Goal: Information Seeking & Learning: Learn about a topic

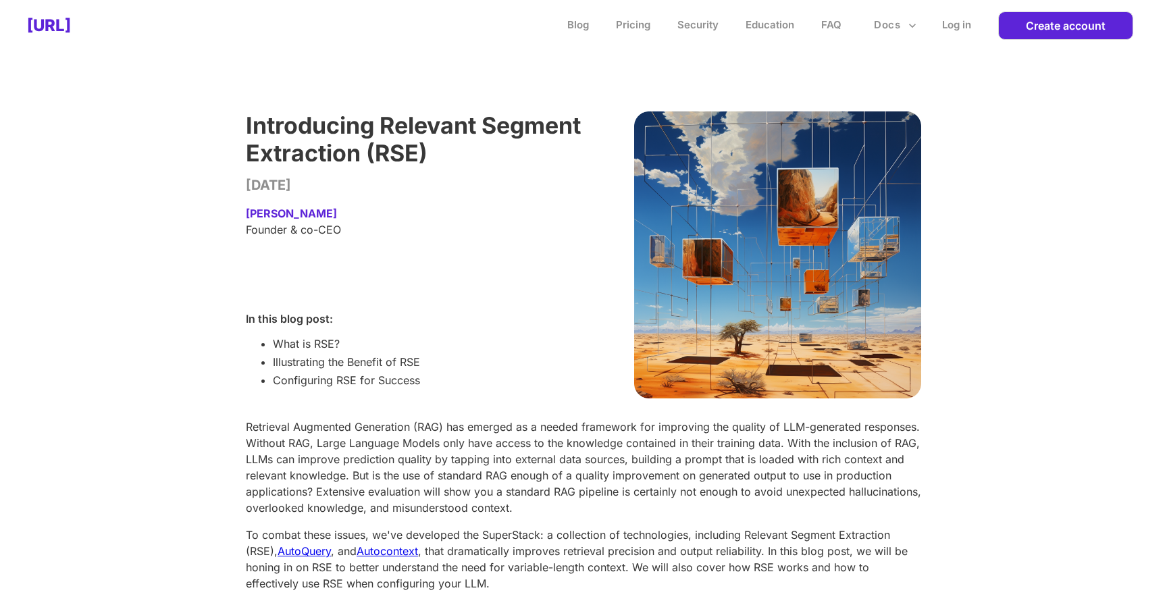
click at [532, 375] on div "Introducing Relevant Segment Extraction (RSE) [DATE] [PERSON_NAME] Founder & co…" at bounding box center [415, 254] width 338 height 287
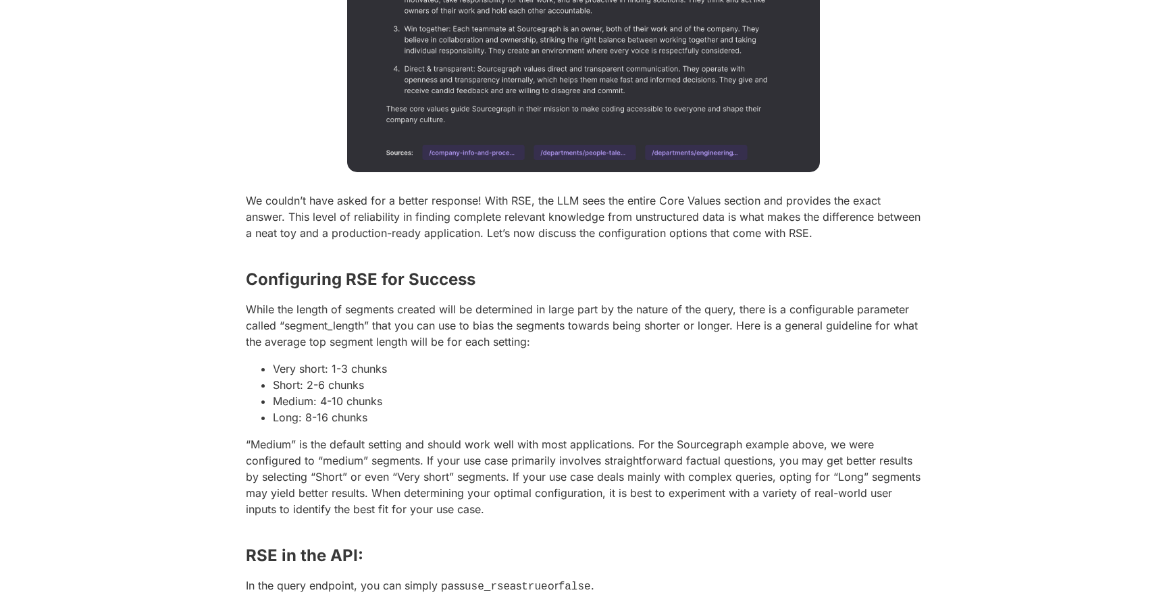
scroll to position [2137, 0]
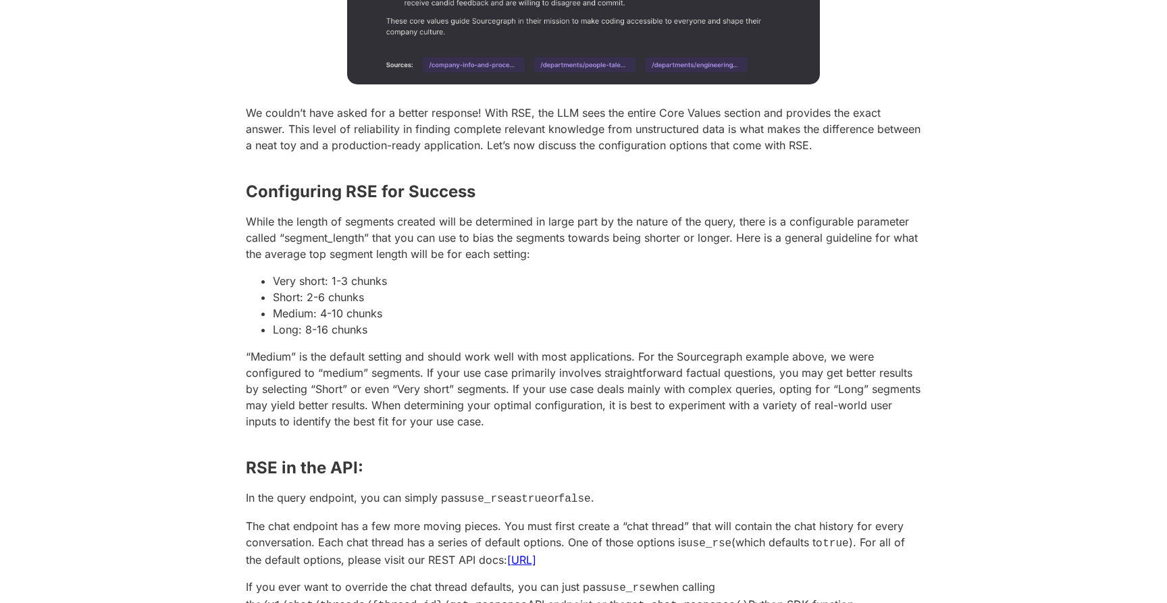
click at [400, 349] on p "“Medium” is the default setting and should work well with most applications. Fo…" at bounding box center [583, 389] width 675 height 81
drag, startPoint x: 384, startPoint y: 338, endPoint x: 262, endPoint y: 271, distance: 139.7
click at [382, 330] on li "Long: 8-16 chunks" at bounding box center [597, 330] width 648 height 16
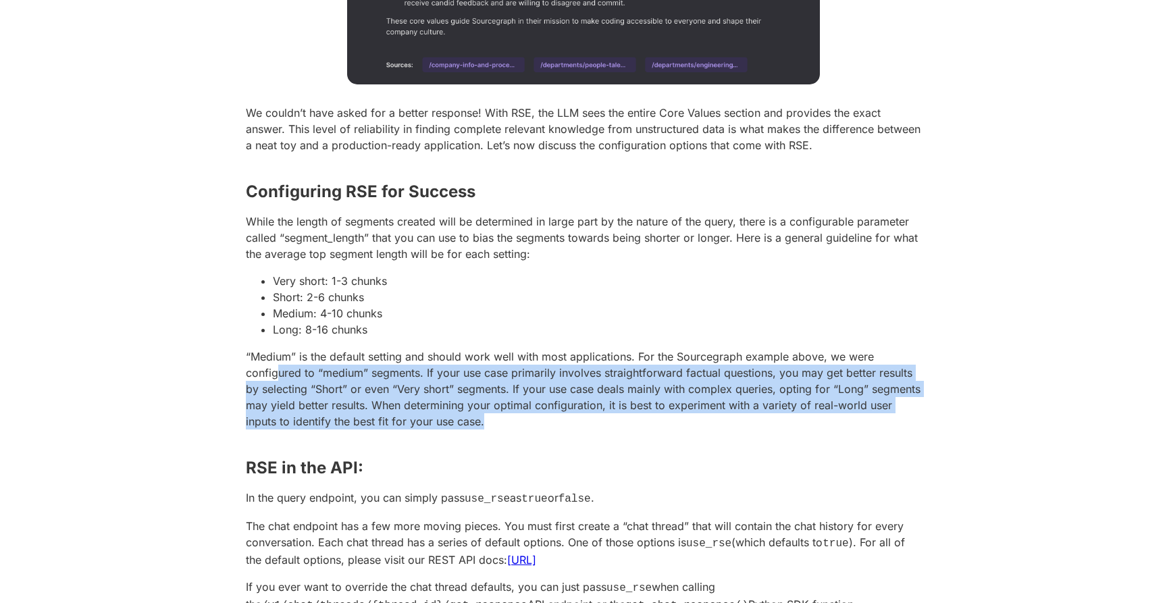
drag, startPoint x: 486, startPoint y: 415, endPoint x: 265, endPoint y: 372, distance: 225.7
click at [265, 372] on p "“Medium” is the default setting and should work well with most applications. Fo…" at bounding box center [583, 389] width 675 height 81
click at [598, 419] on p "“Medium” is the default setting and should work well with most applications. Fo…" at bounding box center [583, 389] width 675 height 81
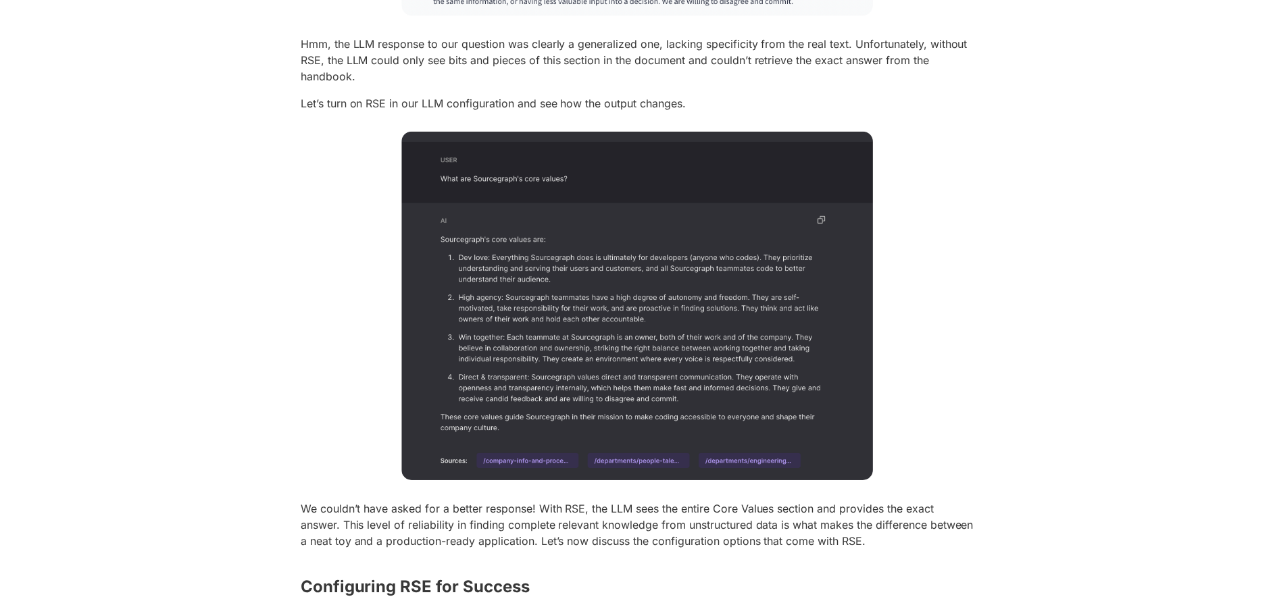
scroll to position [1739, 0]
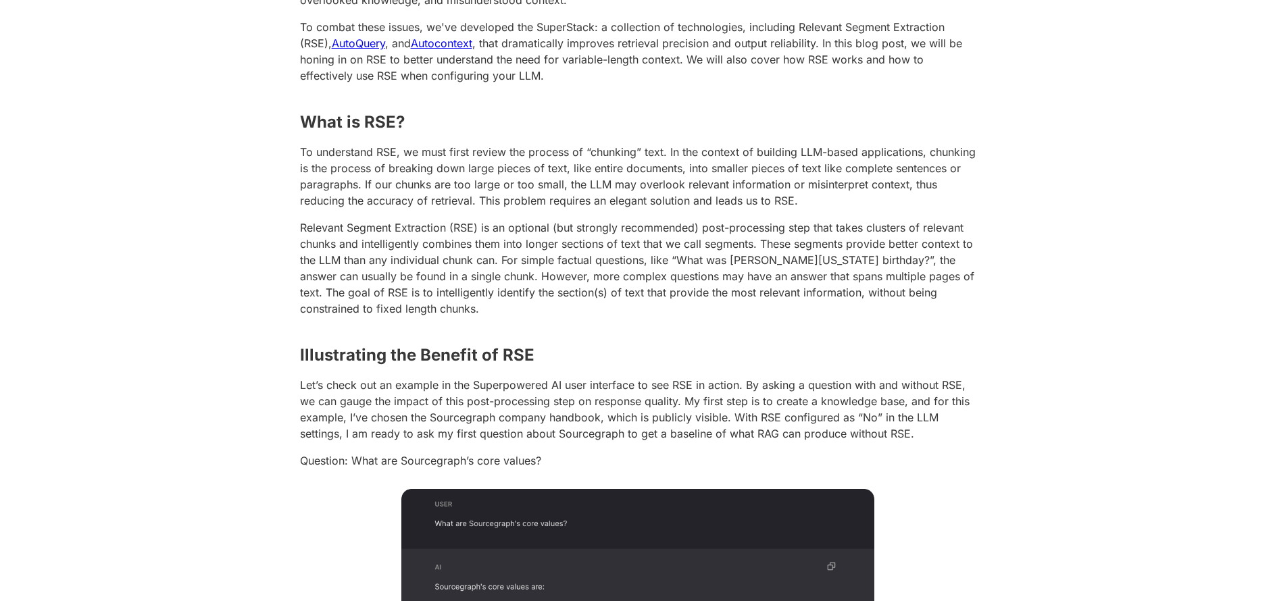
scroll to position [452, 0]
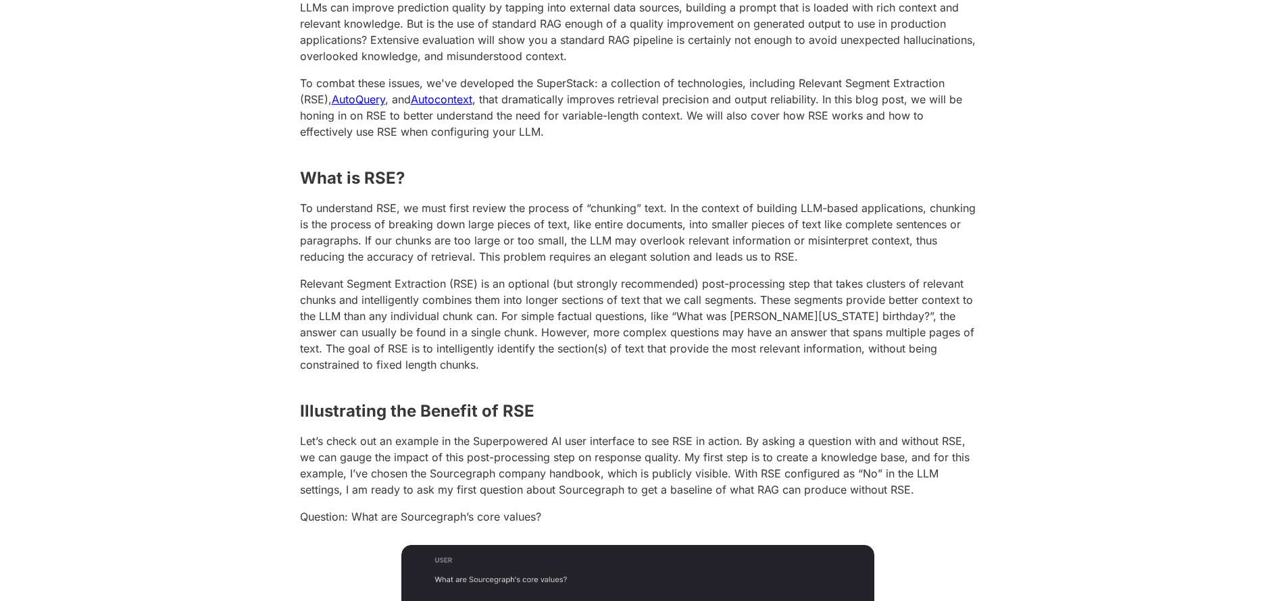
click at [667, 220] on p "To understand RSE, we must first review the process of “chunking” text. In the …" at bounding box center [637, 232] width 675 height 65
drag, startPoint x: 323, startPoint y: 281, endPoint x: 432, endPoint y: 281, distance: 109.4
click at [424, 281] on p "Relevant Segment Extraction (RSE) is an optional (but strongly recommended) pos…" at bounding box center [637, 324] width 675 height 97
click at [547, 292] on p "Relevant Segment Extraction (RSE) is an optional (but strongly recommended) pos…" at bounding box center [637, 324] width 675 height 97
drag, startPoint x: 550, startPoint y: 288, endPoint x: 678, endPoint y: 288, distance: 128.3
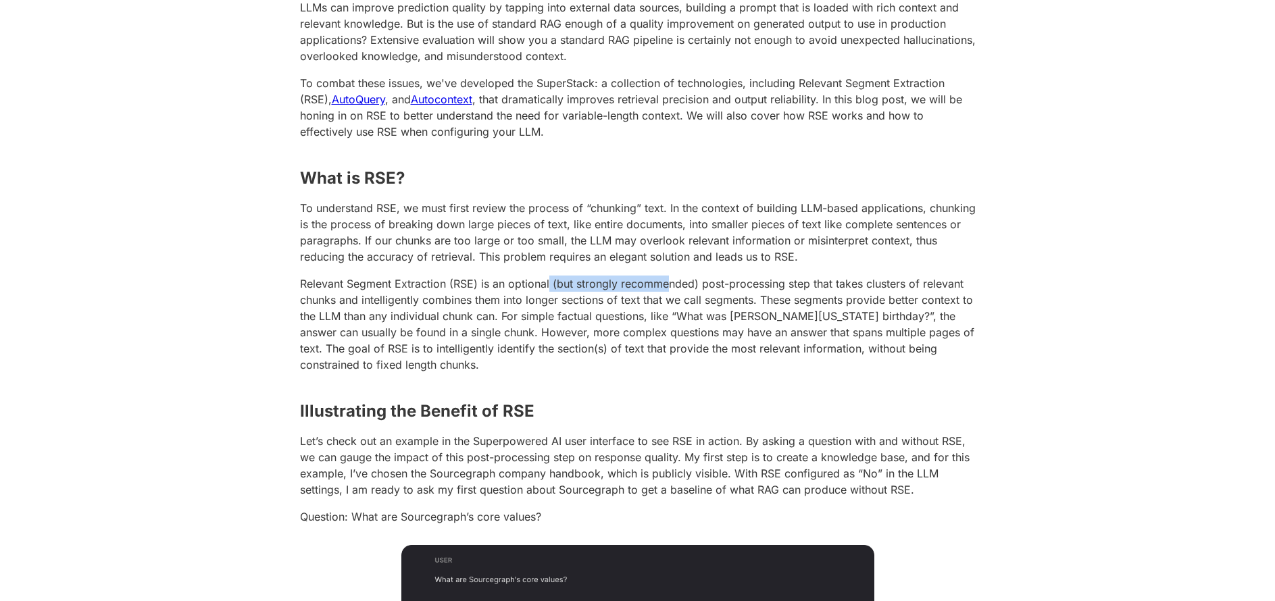
click at [678, 288] on p "Relevant Segment Extraction (RSE) is an optional (but strongly recommended) pos…" at bounding box center [637, 324] width 675 height 97
click at [710, 293] on p "Relevant Segment Extraction (RSE) is an optional (but strongly recommended) pos…" at bounding box center [637, 324] width 675 height 97
drag, startPoint x: 715, startPoint y: 287, endPoint x: 851, endPoint y: 294, distance: 135.9
click at [837, 288] on p "Relevant Segment Extraction (RSE) is an optional (but strongly recommended) pos…" at bounding box center [637, 324] width 675 height 97
click at [850, 295] on p "Relevant Segment Extraction (RSE) is an optional (but strongly recommended) pos…" at bounding box center [637, 324] width 675 height 97
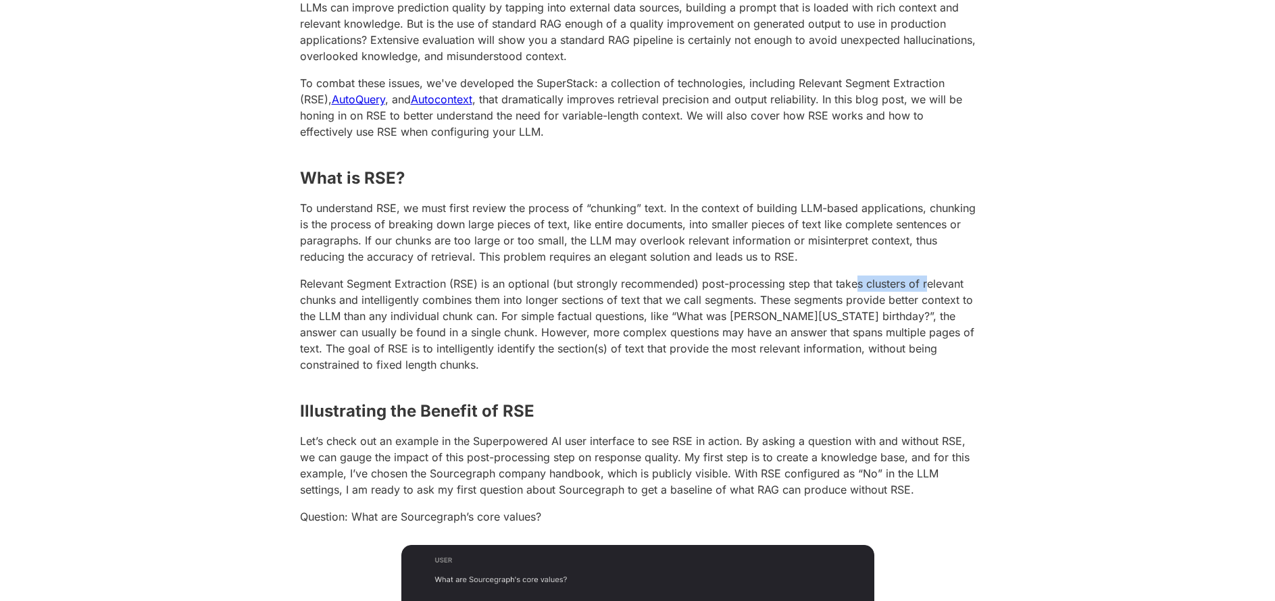
drag, startPoint x: 881, startPoint y: 277, endPoint x: 946, endPoint y: 280, distance: 64.9
click at [925, 280] on p "Relevant Segment Extraction (RSE) is an optional (but strongly recommended) pos…" at bounding box center [637, 324] width 675 height 97
click at [949, 281] on p "Relevant Segment Extraction (RSE) is an optional (but strongly recommended) pos…" at bounding box center [637, 324] width 675 height 97
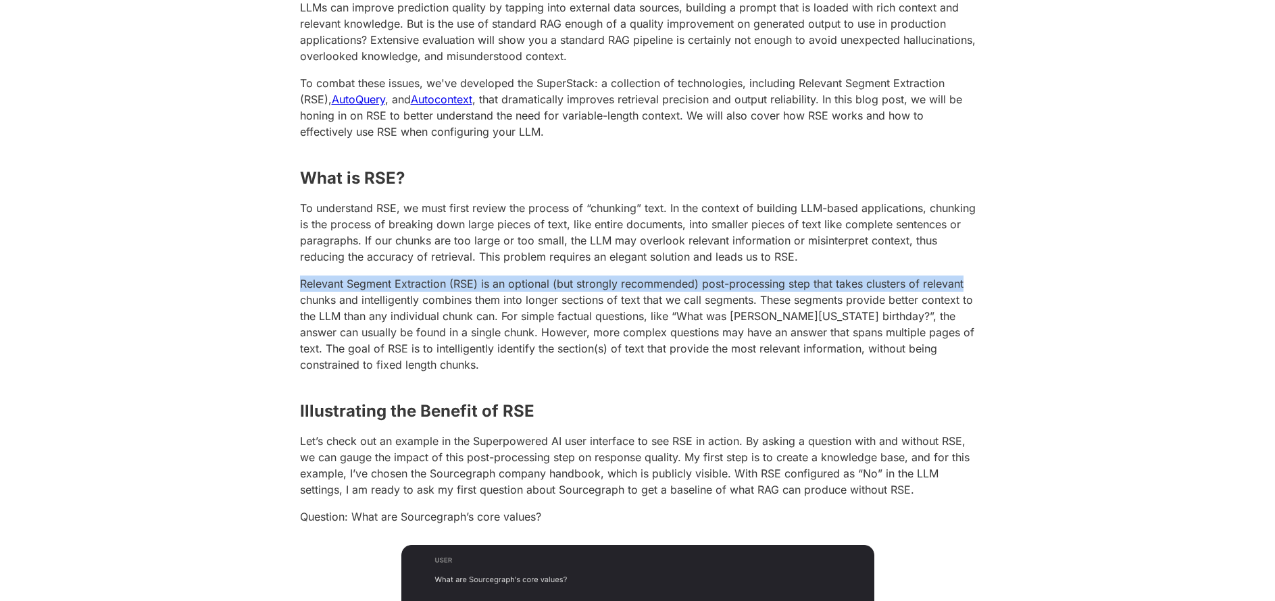
drag, startPoint x: 960, startPoint y: 282, endPoint x: 247, endPoint y: 291, distance: 713.3
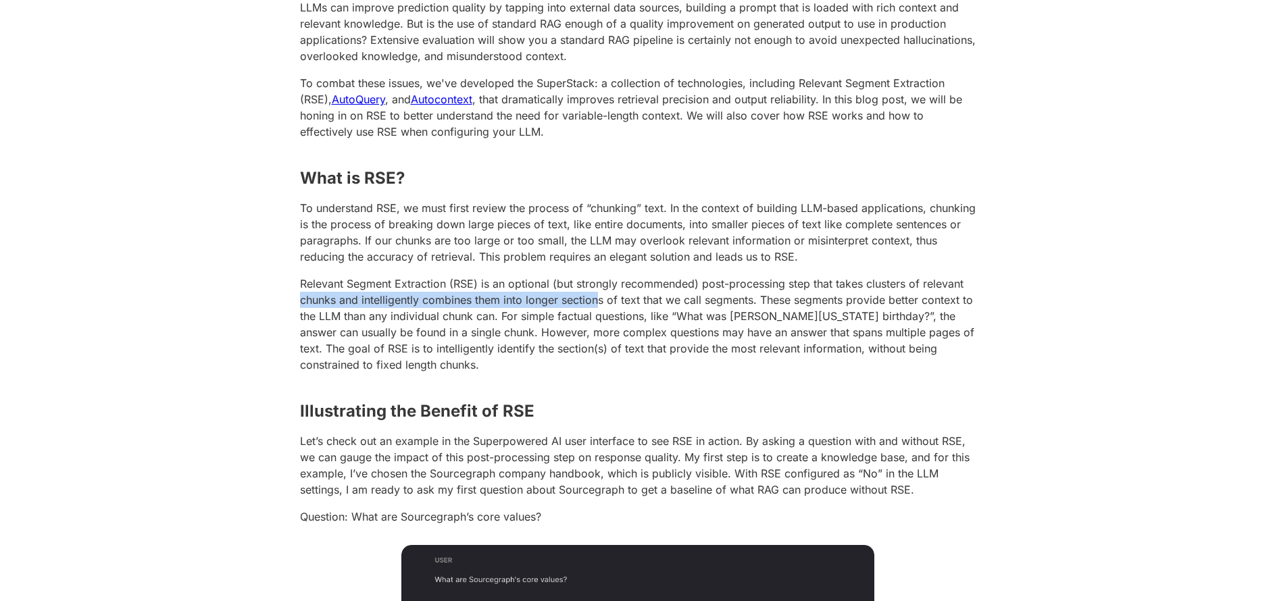
drag, startPoint x: 306, startPoint y: 305, endPoint x: 622, endPoint y: 306, distance: 316.1
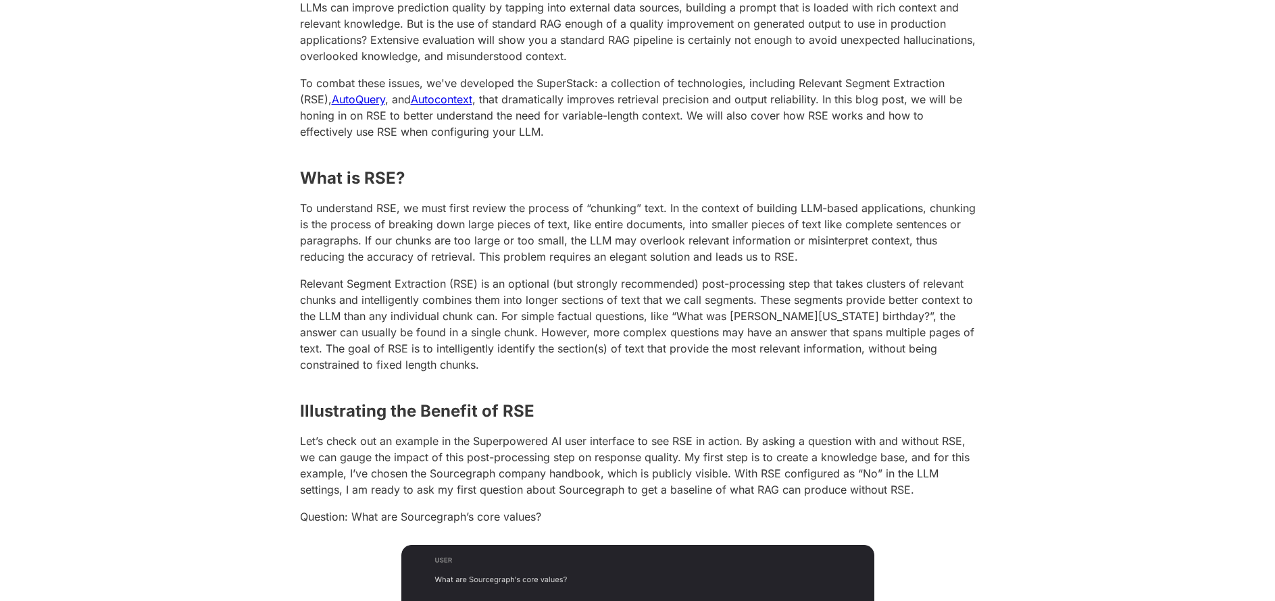
click at [623, 307] on p "Relevant Segment Extraction (RSE) is an optional (but strongly recommended) pos…" at bounding box center [637, 324] width 675 height 97
drag, startPoint x: 644, startPoint y: 296, endPoint x: 727, endPoint y: 299, distance: 82.5
click at [700, 295] on p "Relevant Segment Extraction (RSE) is an optional (but strongly recommended) pos…" at bounding box center [637, 324] width 675 height 97
click at [732, 301] on p "Relevant Segment Extraction (RSE) is an optional (but strongly recommended) pos…" at bounding box center [637, 324] width 675 height 97
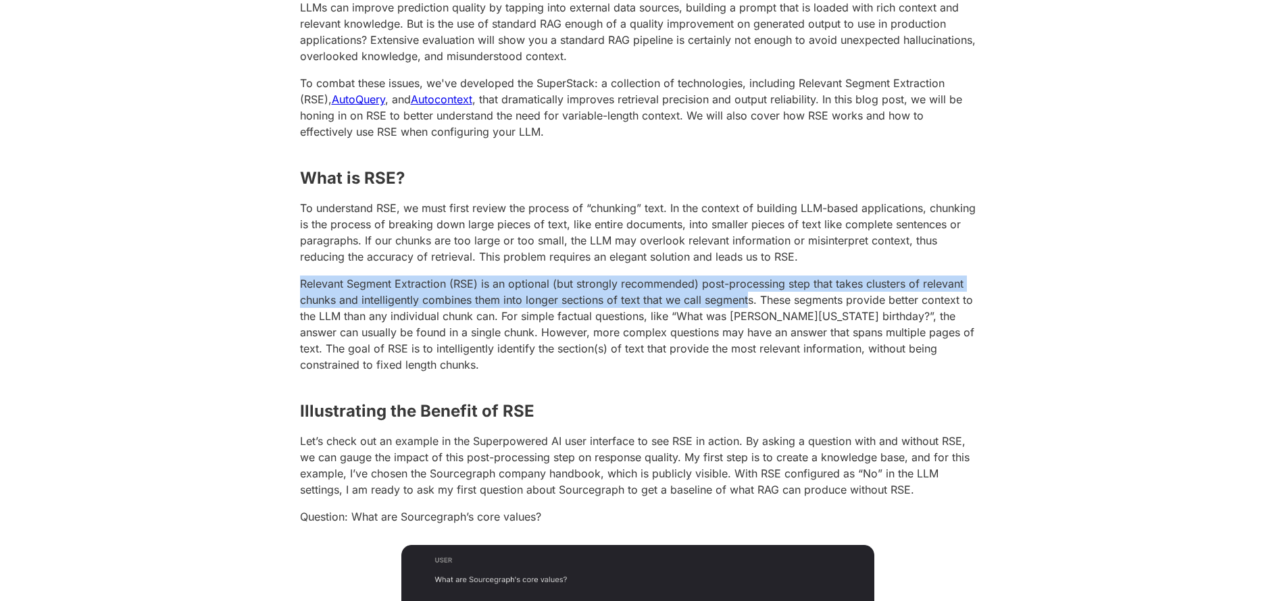
drag, startPoint x: 750, startPoint y: 301, endPoint x: 226, endPoint y: 292, distance: 523.6
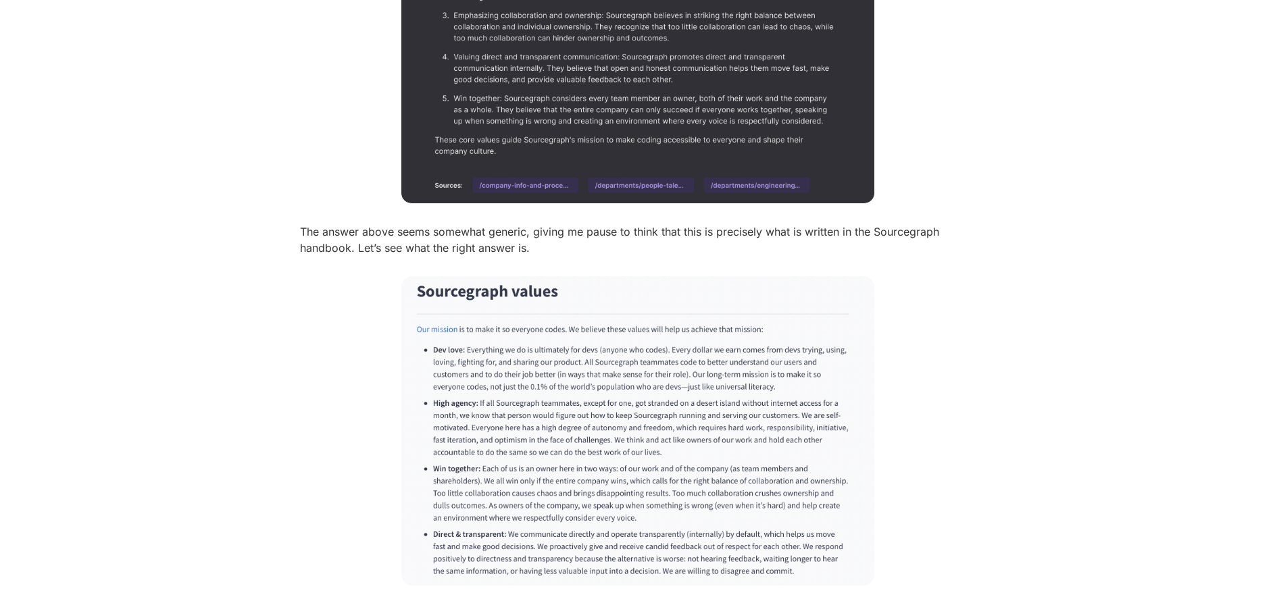
scroll to position [543, 0]
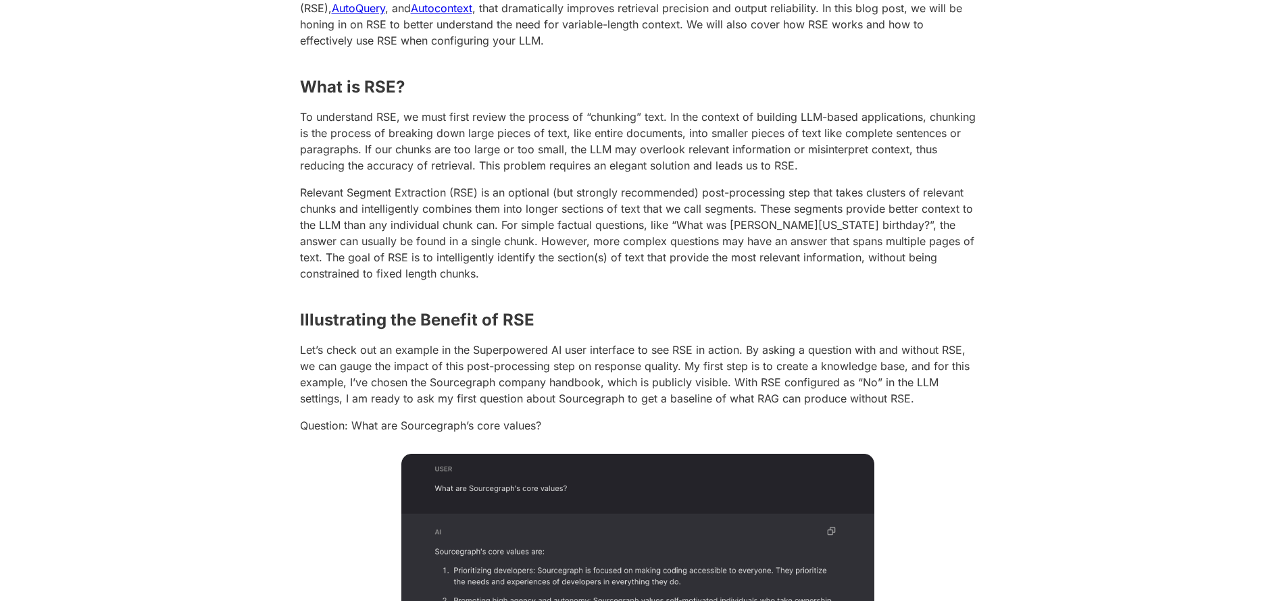
drag, startPoint x: 625, startPoint y: 305, endPoint x: 650, endPoint y: 302, distance: 25.2
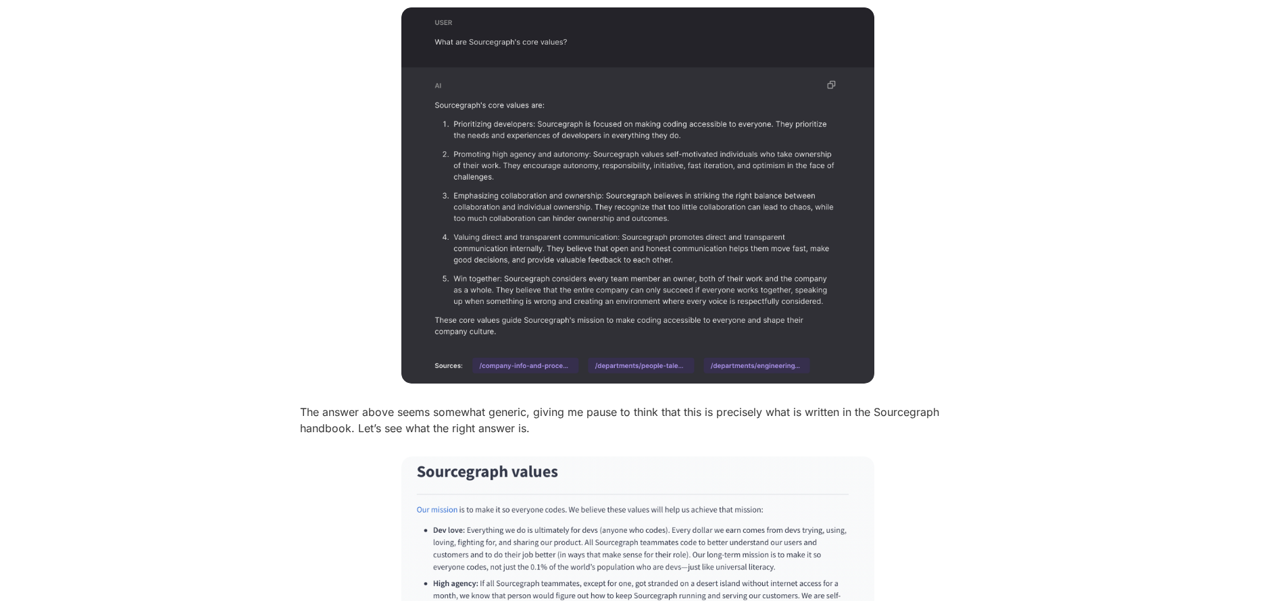
scroll to position [0, 0]
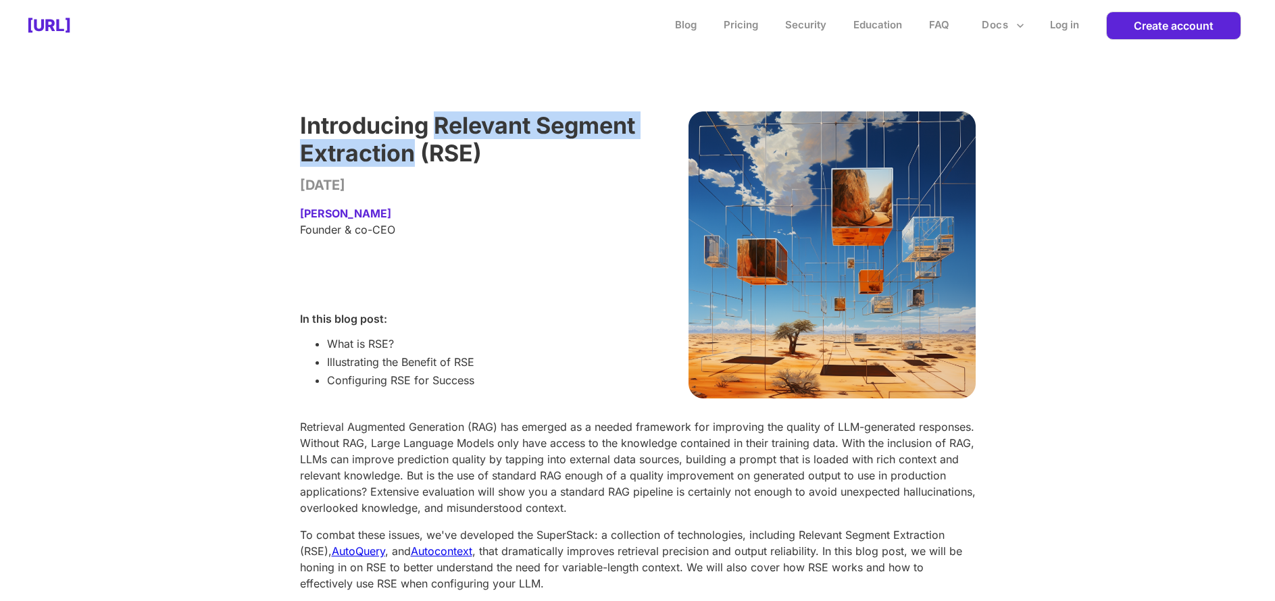
drag, startPoint x: 435, startPoint y: 127, endPoint x: 523, endPoint y: 159, distance: 93.6
click at [523, 159] on p "Introducing Relevant Segment Extraction (RSE)" at bounding box center [469, 138] width 338 height 55
copy p "Relevant Segment Extraction"
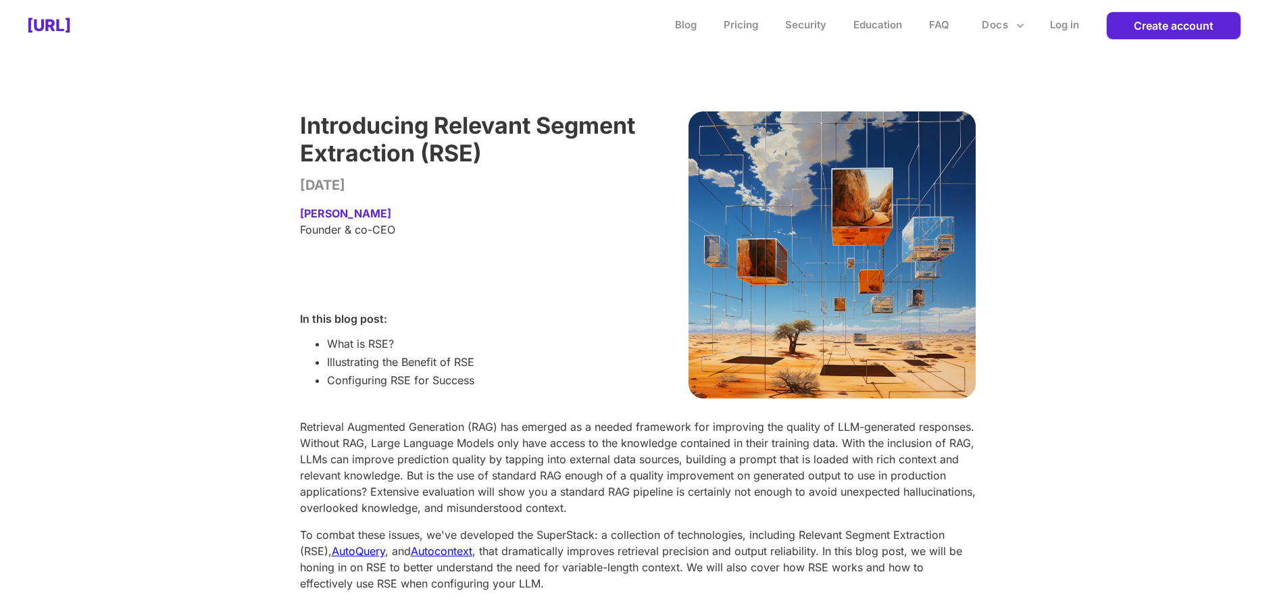
click at [667, 222] on div at bounding box center [807, 254] width 338 height 287
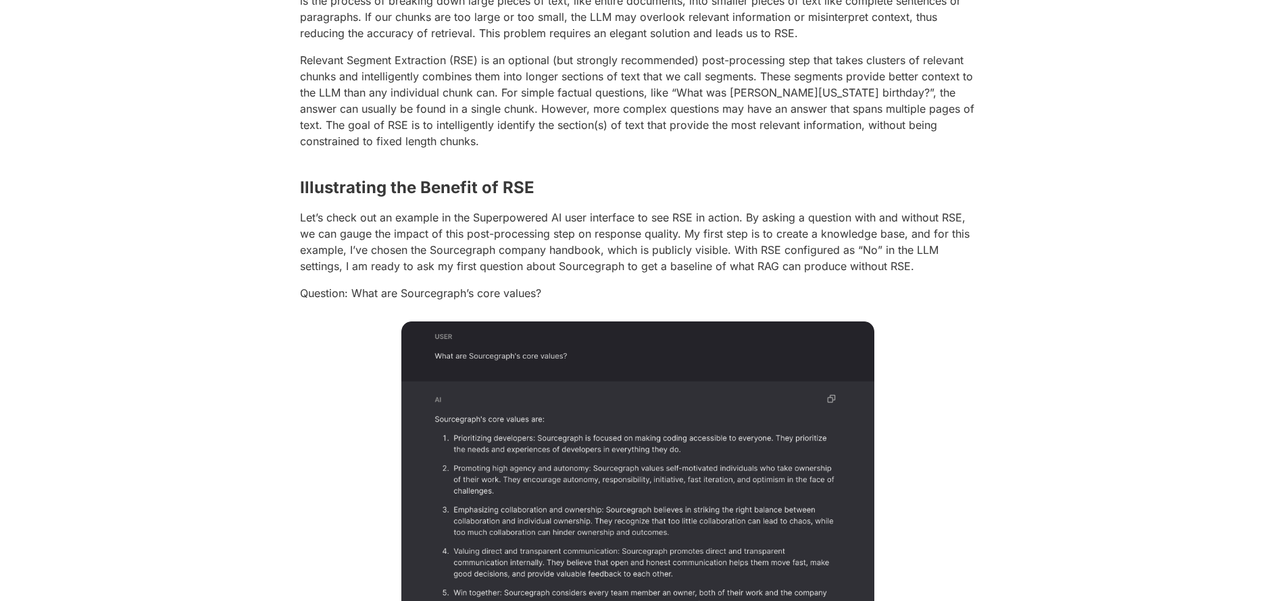
drag, startPoint x: 446, startPoint y: 145, endPoint x: 563, endPoint y: 168, distance: 119.1
drag, startPoint x: 563, startPoint y: 168, endPoint x: 626, endPoint y: 128, distance: 74.8
drag, startPoint x: 704, startPoint y: 99, endPoint x: 894, endPoint y: 101, distance: 189.8
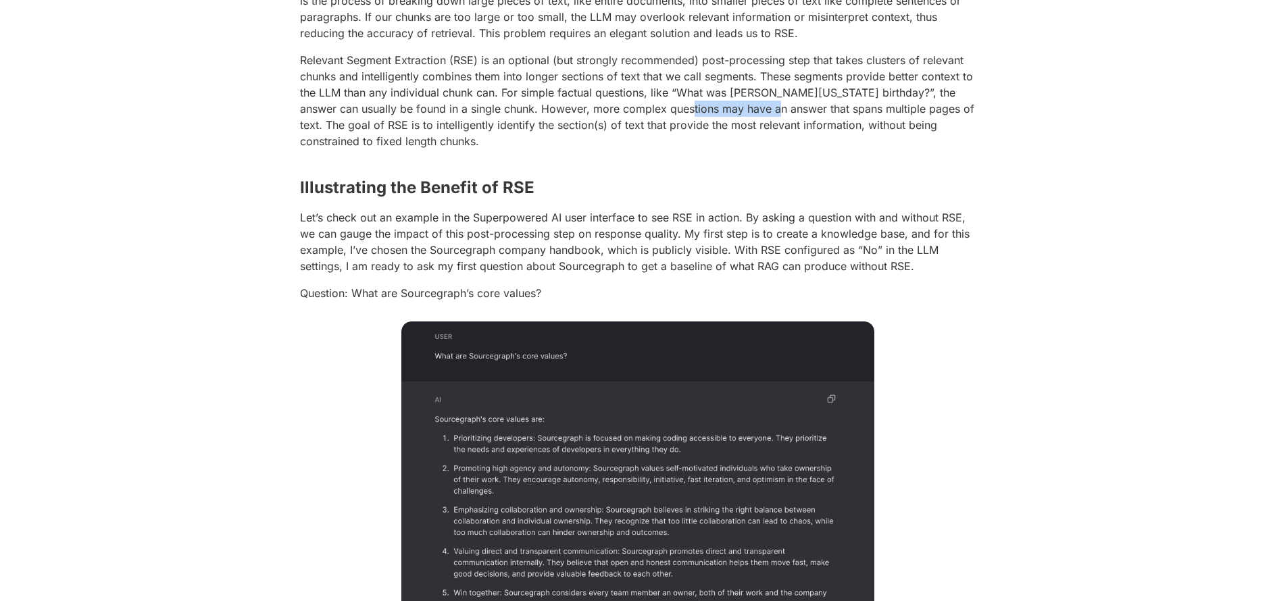
click at [846, 101] on p "Relevant Segment Extraction (RSE) is an optional (but strongly recommended) pos…" at bounding box center [637, 100] width 675 height 97
click at [909, 109] on p "Relevant Segment Extraction (RSE) is an optional (but strongly recommended) pos…" at bounding box center [637, 100] width 675 height 97
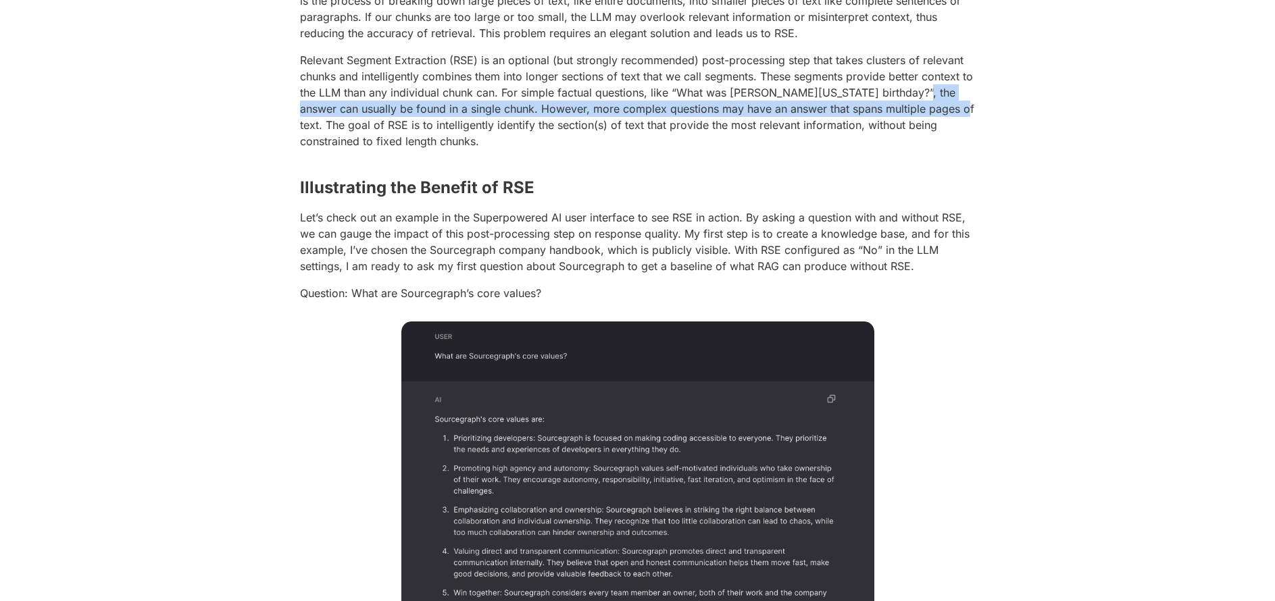
click at [960, 110] on p "Relevant Segment Extraction (RSE) is an optional (but strongly recommended) pos…" at bounding box center [637, 100] width 675 height 97
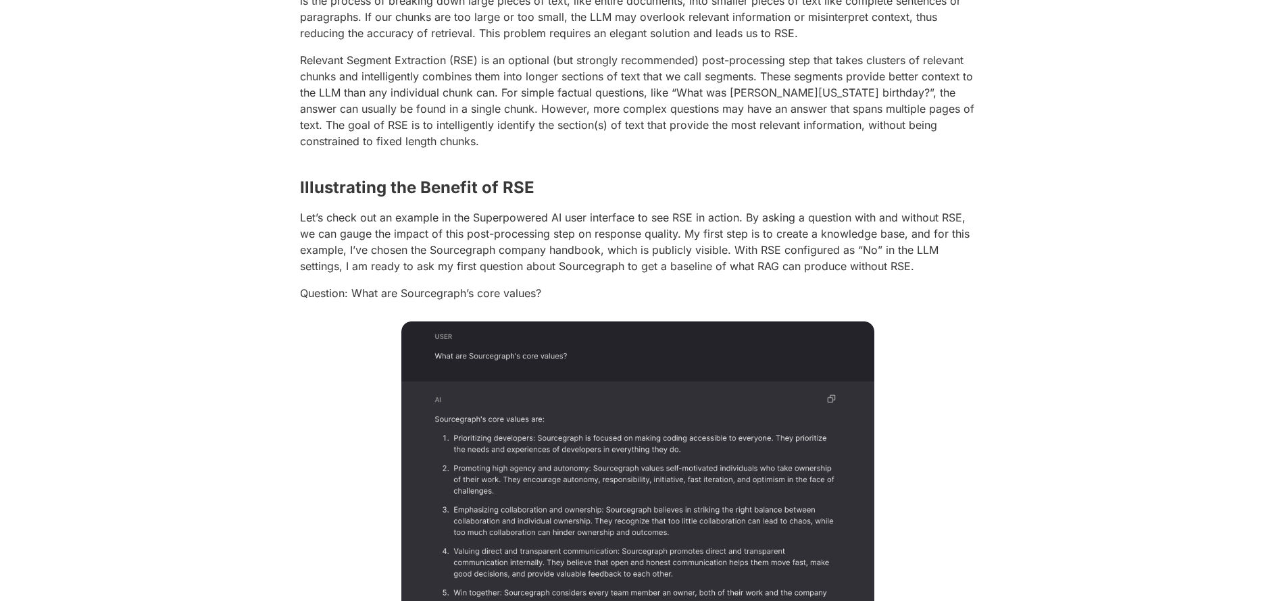
click at [969, 120] on p "Relevant Segment Extraction (RSE) is an optional (but strongly recommended) pos…" at bounding box center [637, 100] width 675 height 97
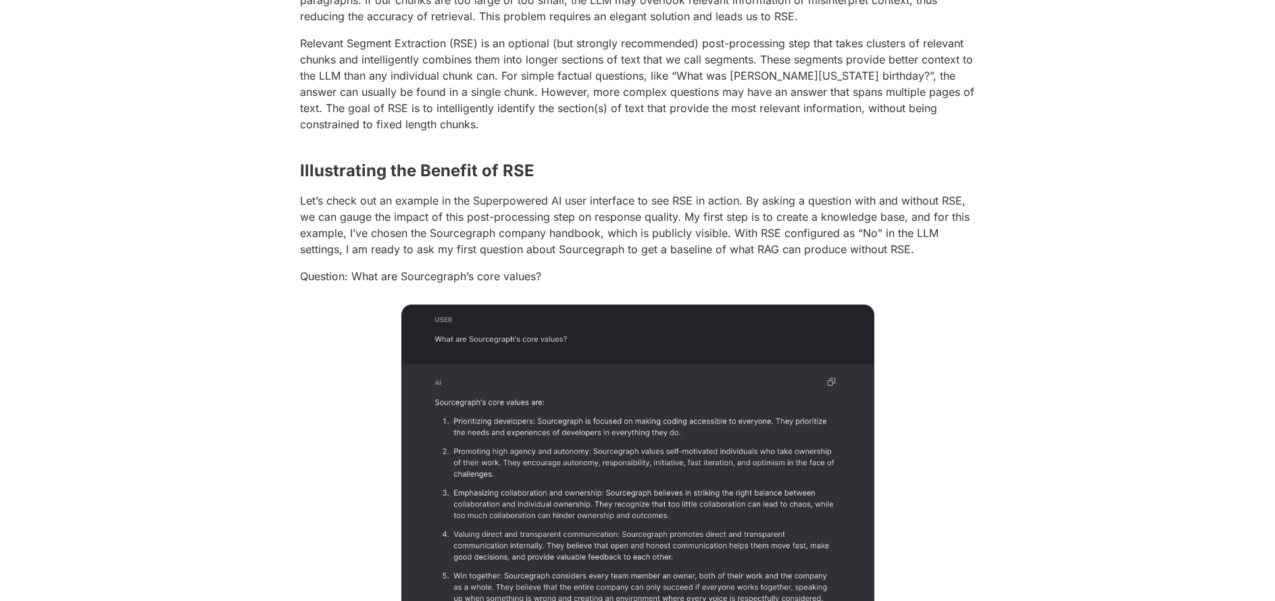
scroll to position [36, 0]
